Goal: Task Accomplishment & Management: Manage account settings

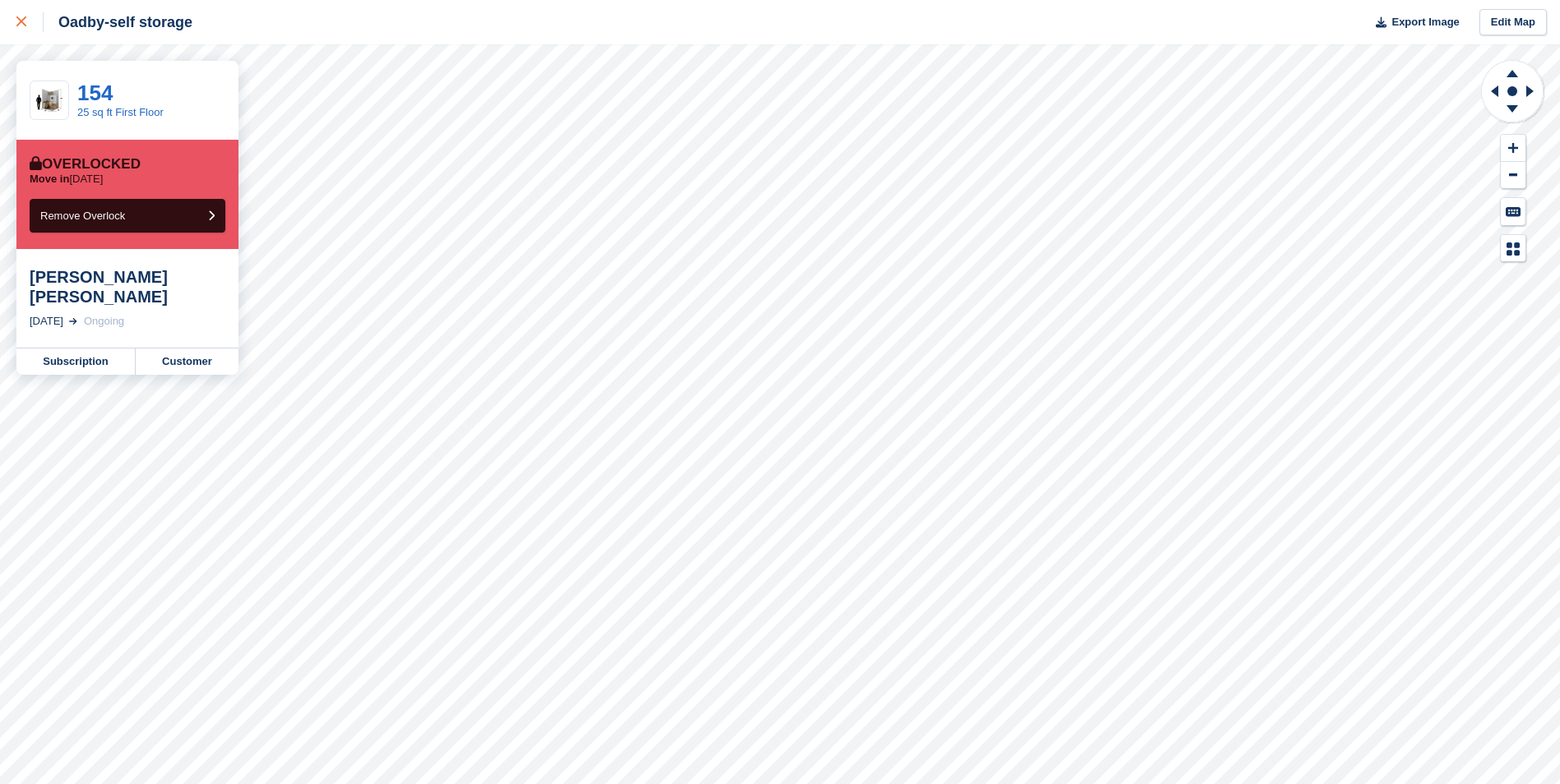
click at [15, 19] on link at bounding box center [22, 22] width 44 height 45
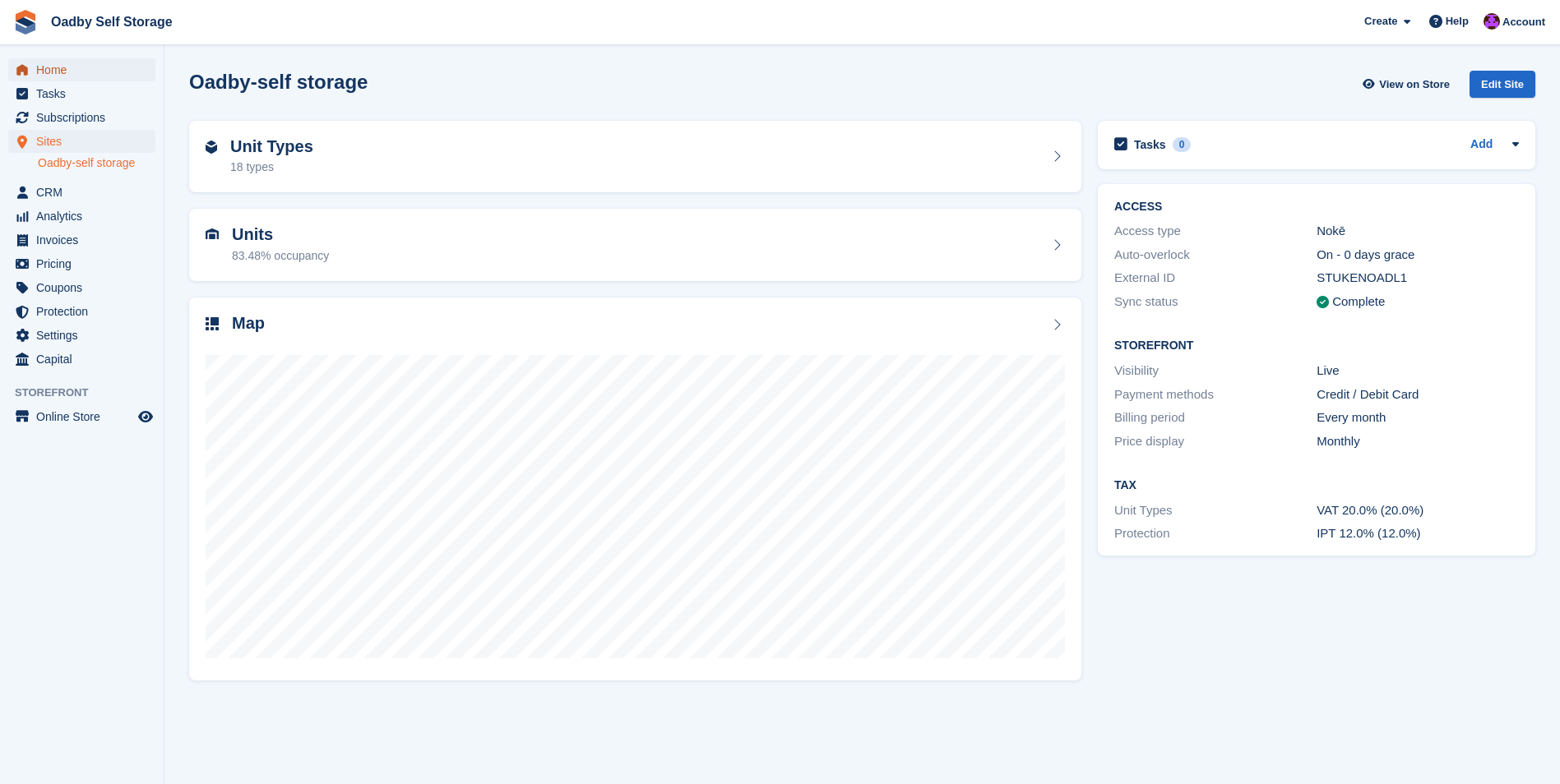
click at [57, 72] on span "Home" at bounding box center [85, 70] width 99 height 23
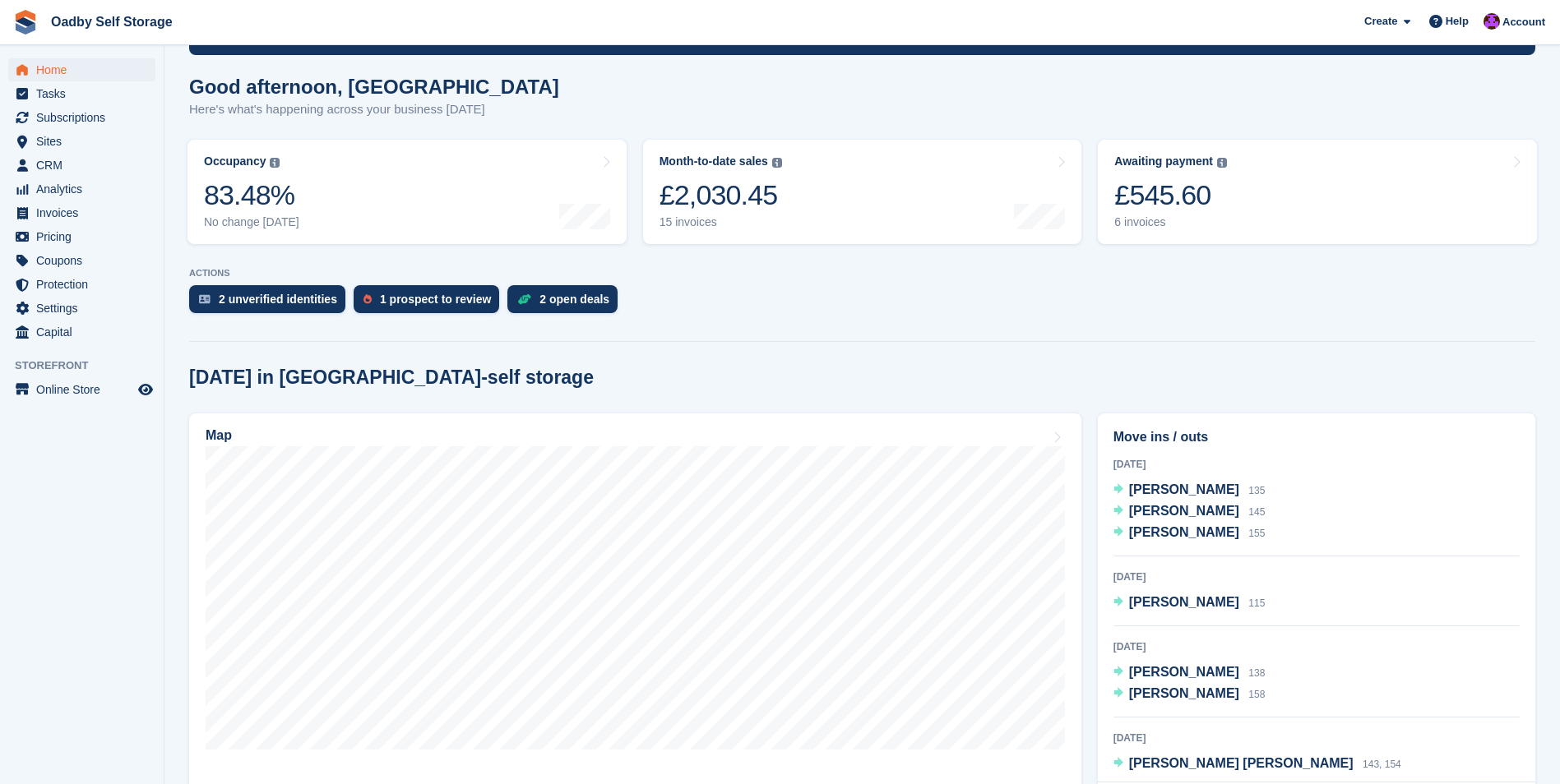
scroll to position [82, 0]
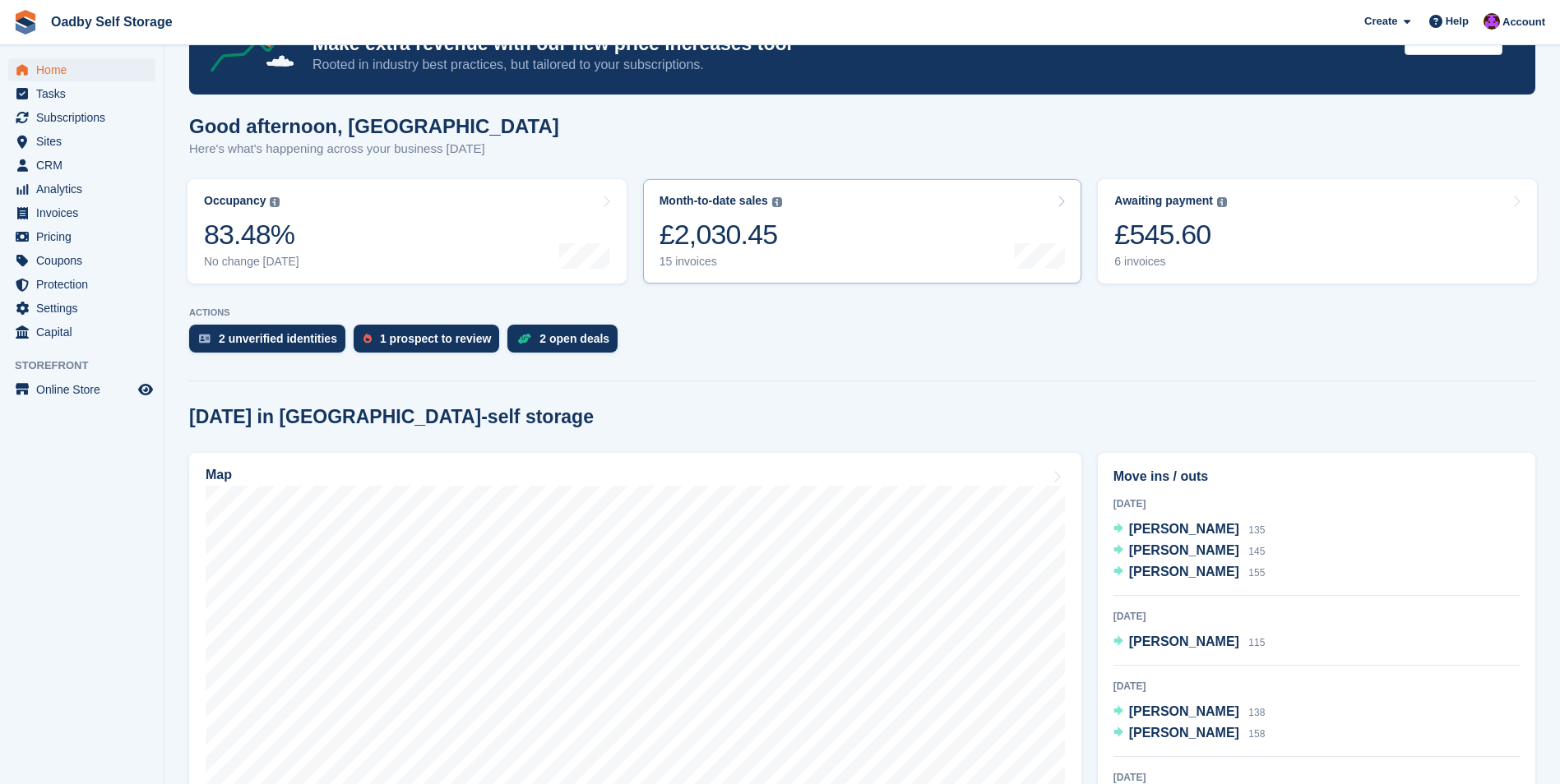
click at [723, 232] on div "£2,030.45" at bounding box center [721, 234] width 122 height 34
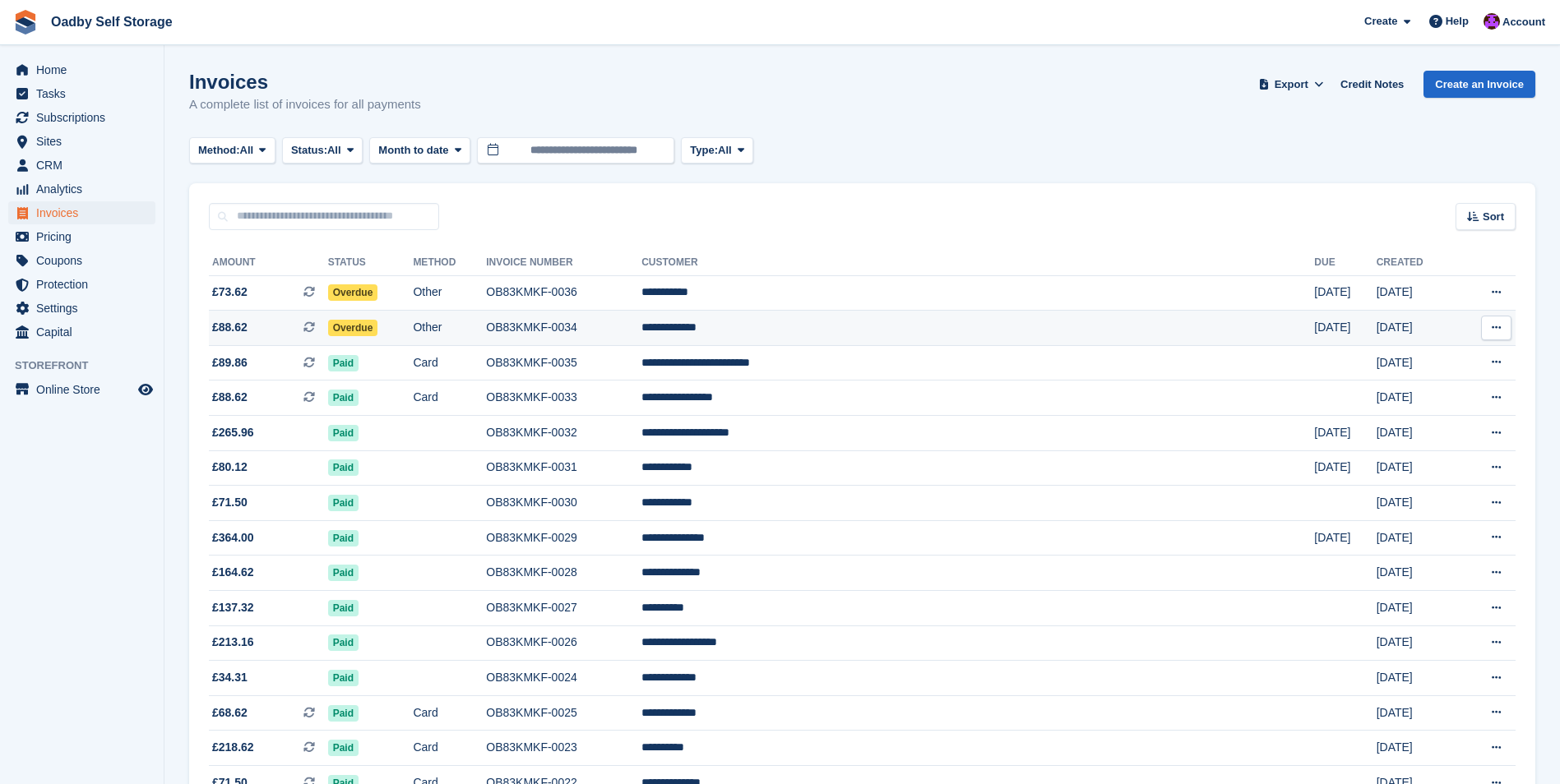
click at [379, 324] on span "Overdue" at bounding box center [352, 328] width 50 height 17
